Goal: Navigation & Orientation: Find specific page/section

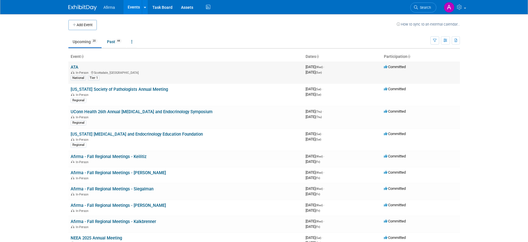
click at [75, 66] on link "ATA" at bounding box center [75, 67] width 8 height 5
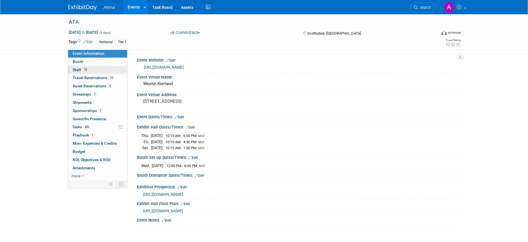
click at [96, 71] on link "18 Staff 18" at bounding box center [97, 70] width 59 height 8
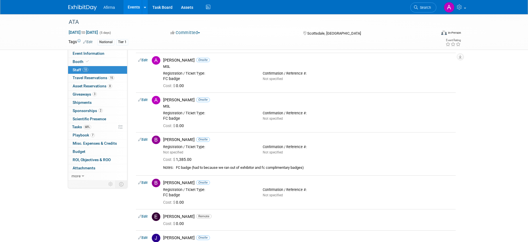
scroll to position [21, 0]
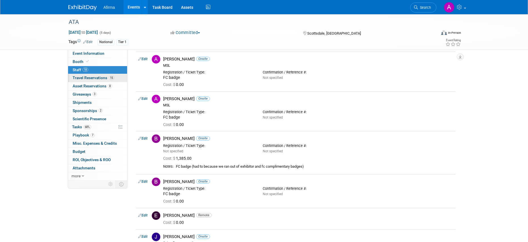
click at [102, 78] on span "Travel Reservations 15" at bounding box center [94, 77] width 42 height 5
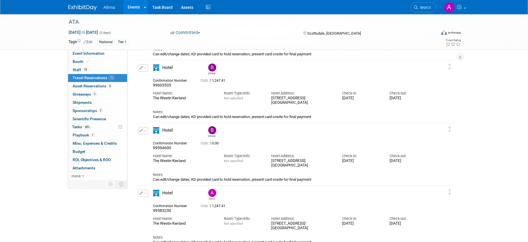
scroll to position [699, 0]
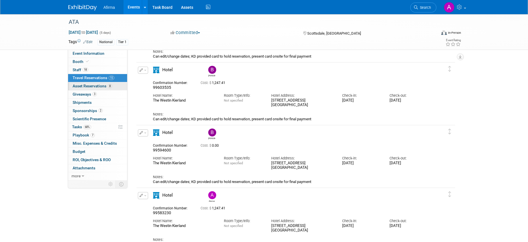
click at [95, 87] on span "Asset Reservations 8" at bounding box center [92, 86] width 39 height 5
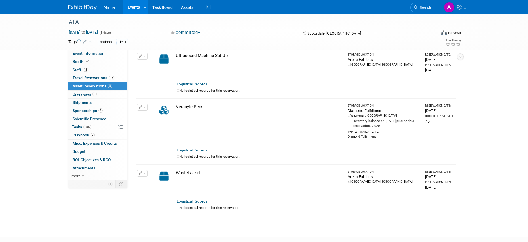
scroll to position [351, 0]
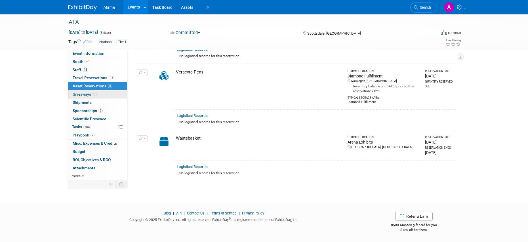
click at [90, 95] on span "Giveaways 3" at bounding box center [85, 94] width 24 height 5
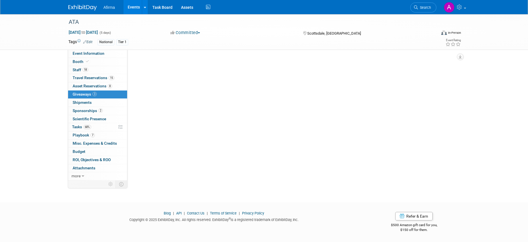
scroll to position [0, 0]
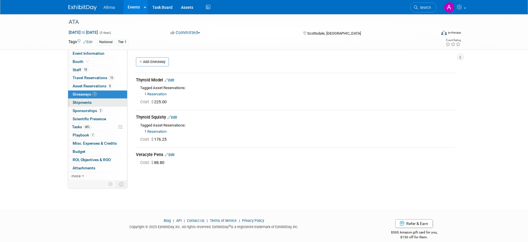
click at [90, 102] on span "Shipments 0" at bounding box center [82, 102] width 19 height 5
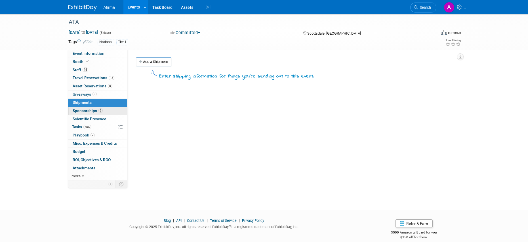
click at [89, 111] on span "Sponsorships 2" at bounding box center [88, 110] width 30 height 5
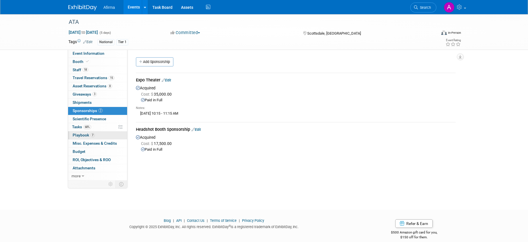
click at [82, 135] on span "Playbook 7" at bounding box center [84, 135] width 22 height 5
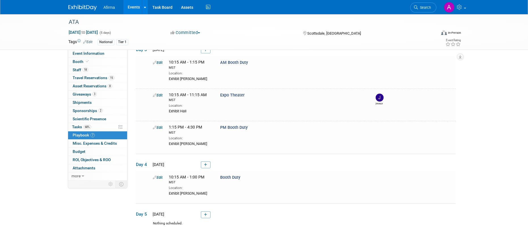
scroll to position [166, 0]
click at [93, 150] on link "Budget" at bounding box center [97, 152] width 59 height 8
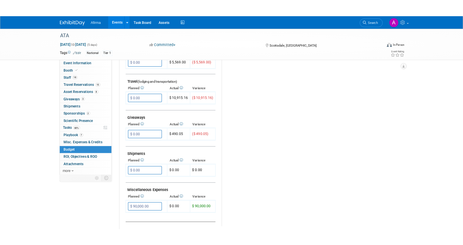
scroll to position [216, 0]
